Goal: Navigation & Orientation: Find specific page/section

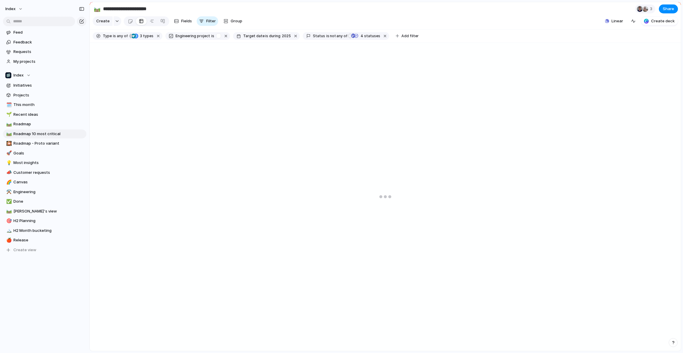
click at [319, 96] on div at bounding box center [385, 197] width 591 height 309
click at [614, 26] on button "Linear" at bounding box center [614, 21] width 23 height 9
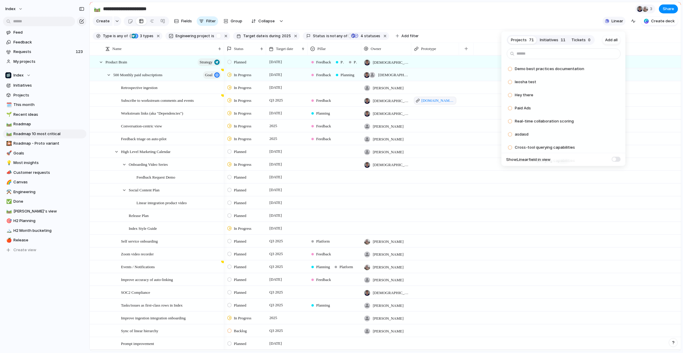
click at [614, 27] on div "Projects 71 Initiatives 11 Tickets 0 Add all Demo best practices documentation …" at bounding box center [341, 176] width 683 height 353
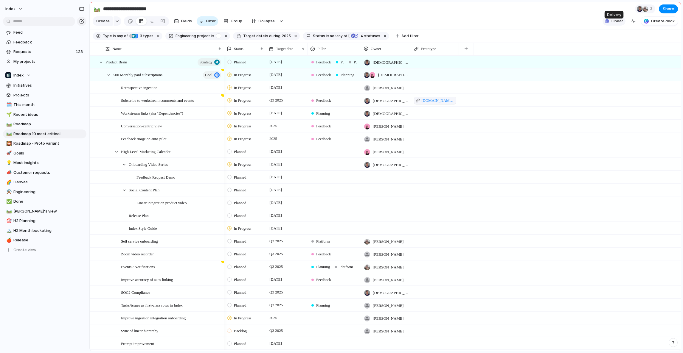
click at [614, 26] on button "Linear" at bounding box center [614, 21] width 23 height 9
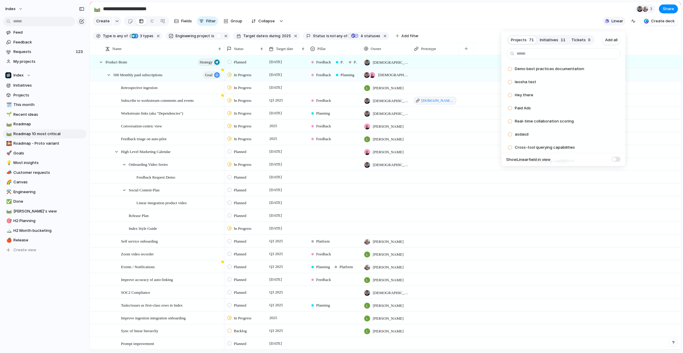
click at [614, 27] on div "Projects 71 Initiatives 11 Tickets 0 Add all Demo best practices documentation …" at bounding box center [341, 176] width 683 height 353
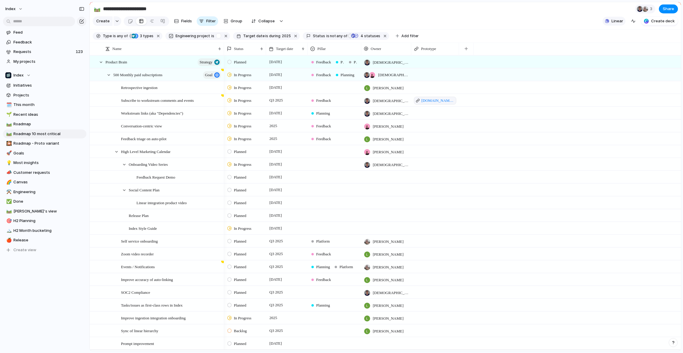
click at [614, 26] on button "Linear" at bounding box center [614, 21] width 23 height 9
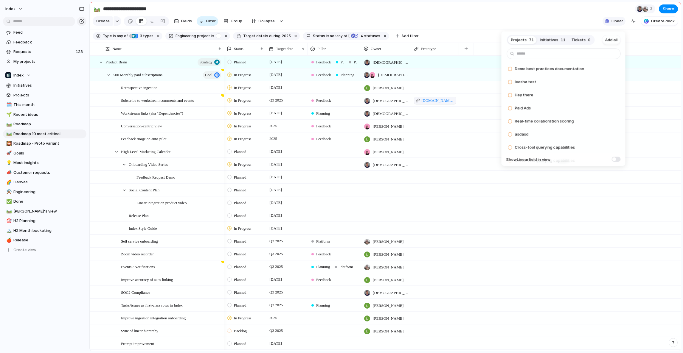
click at [614, 27] on div "Projects 71 Initiatives 11 Tickets 0 Add all Demo best practices documentation …" at bounding box center [341, 176] width 683 height 353
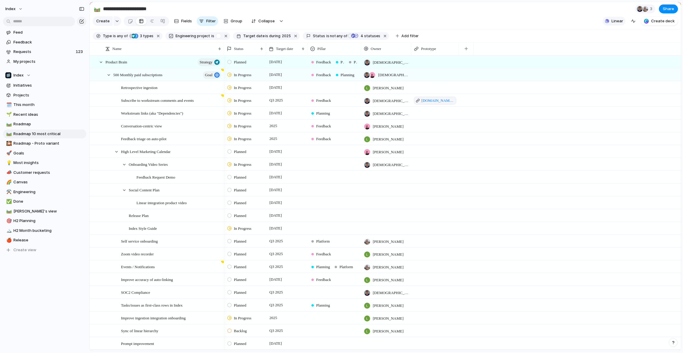
click at [611, 22] on button "Linear" at bounding box center [614, 21] width 23 height 9
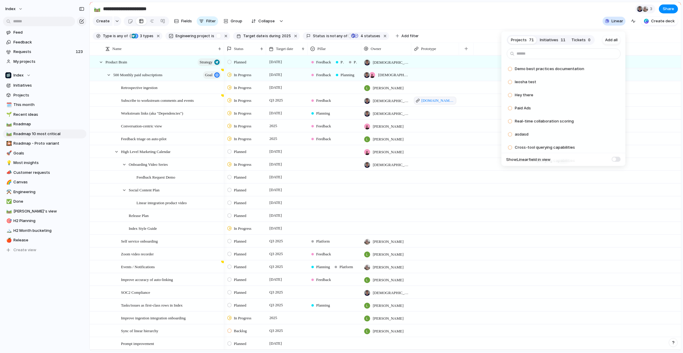
click at [542, 38] on span "Initiatives" at bounding box center [549, 40] width 18 height 6
click at [573, 38] on span "Tickets" at bounding box center [579, 40] width 14 height 6
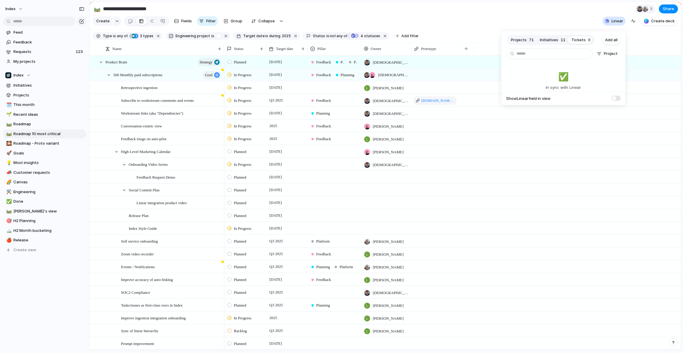
click at [556, 38] on span "Initiatives" at bounding box center [549, 40] width 18 height 6
click at [521, 38] on span "Projects" at bounding box center [519, 40] width 16 height 6
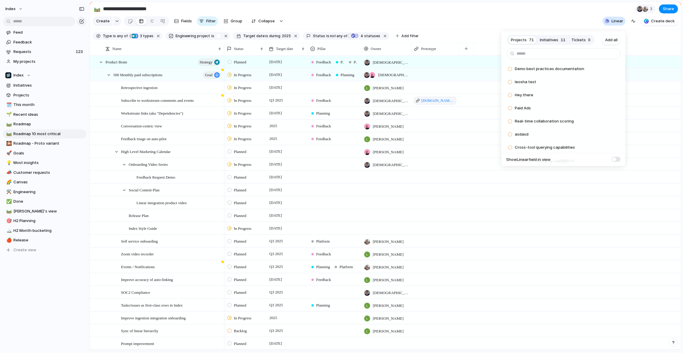
click at [549, 38] on span "Initiatives" at bounding box center [549, 40] width 18 height 6
click at [576, 38] on span "Tickets" at bounding box center [579, 40] width 14 height 6
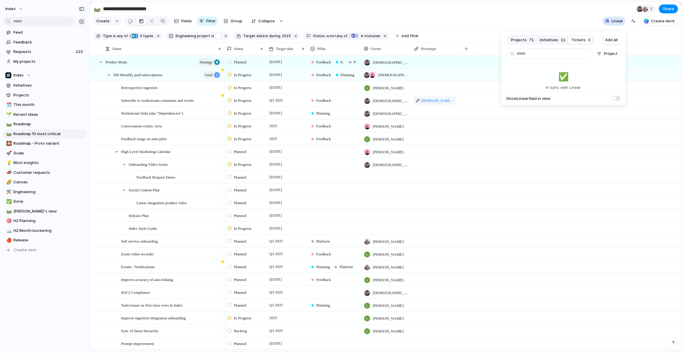
click at [566, 38] on button "Initiatives 11" at bounding box center [553, 40] width 32 height 10
click at [524, 38] on span "Projects" at bounding box center [519, 40] width 16 height 6
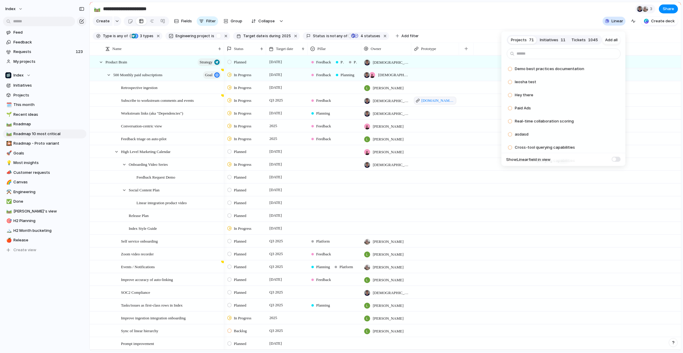
click at [281, 167] on div "Projects 71 Initiatives 11 Tickets 1045 Add all Demo best practices documentati…" at bounding box center [341, 176] width 683 height 353
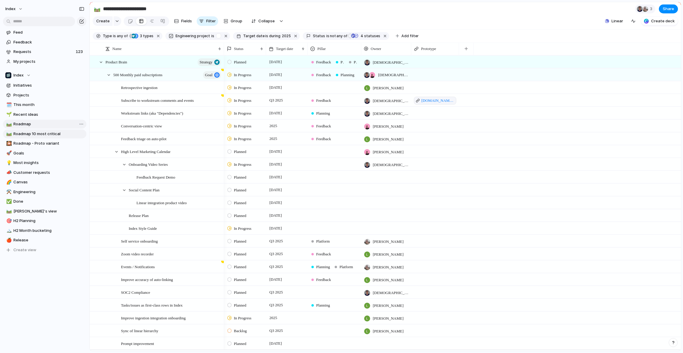
click at [38, 124] on span "Roadmap" at bounding box center [48, 124] width 71 height 6
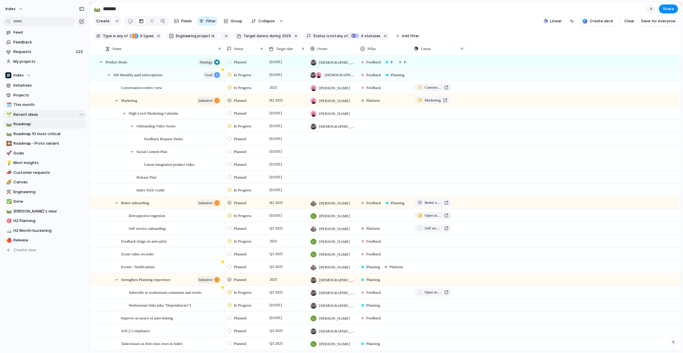
click at [31, 115] on span "Recent ideas" at bounding box center [48, 115] width 71 height 6
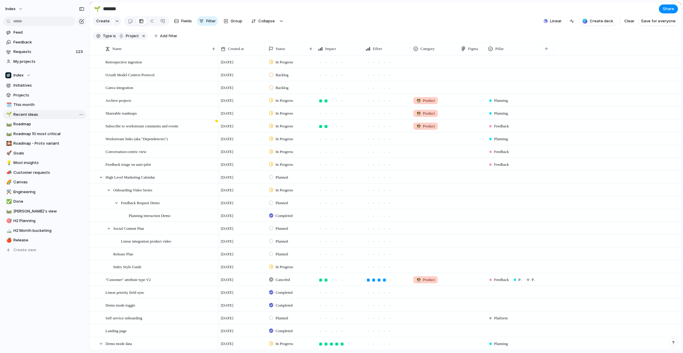
type input "**********"
click at [549, 26] on button "Linear" at bounding box center [552, 21] width 23 height 9
click at [548, 27] on div "Projects 71 Initiatives 11 Tickets 1045 Add all Demo best practices documentati…" at bounding box center [341, 176] width 683 height 353
click at [550, 26] on button "Linear" at bounding box center [552, 21] width 23 height 9
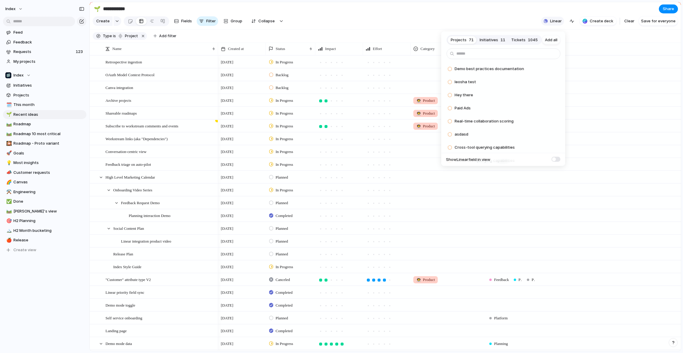
click at [550, 26] on div "Projects 71 Initiatives 11 Tickets 1045 Add all Demo best practices documentati…" at bounding box center [341, 176] width 683 height 353
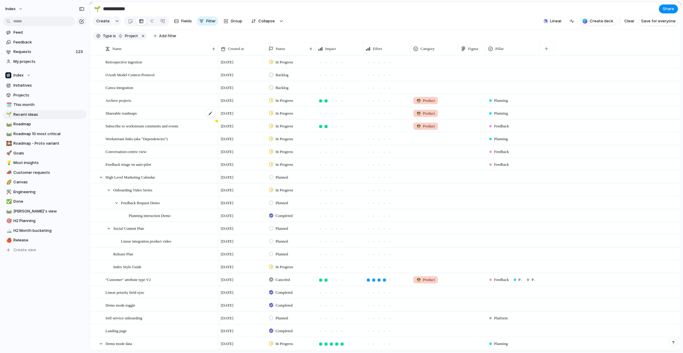
click at [204, 111] on div "Shareable roadmaps" at bounding box center [160, 113] width 111 height 12
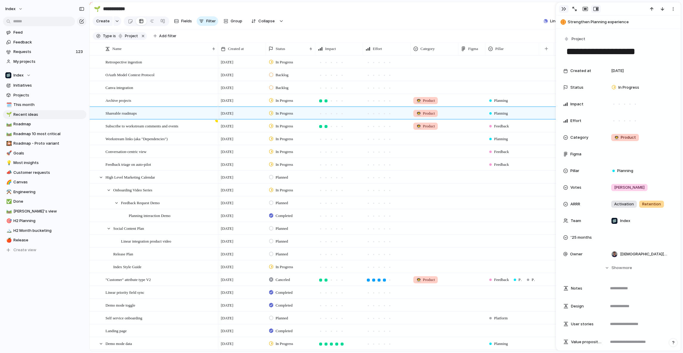
click at [564, 7] on div "button" at bounding box center [563, 9] width 5 height 5
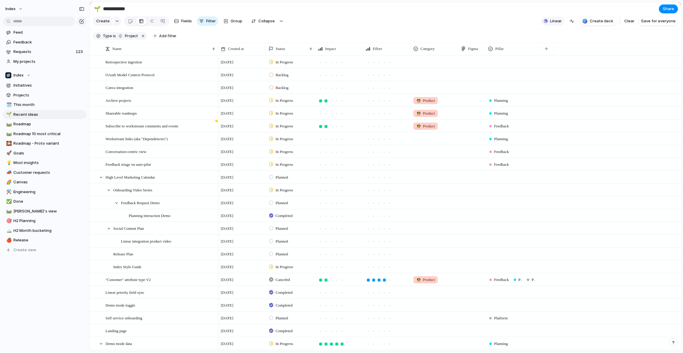
click at [558, 24] on span "Linear" at bounding box center [556, 21] width 12 height 6
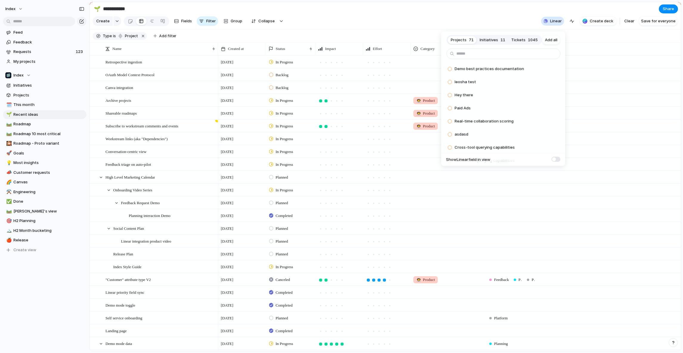
click at [355, 97] on div "Projects 71 Initiatives 11 Tickets 1045 Add all Demo best practices documentati…" at bounding box center [341, 176] width 683 height 353
